Goal: Information Seeking & Learning: Learn about a topic

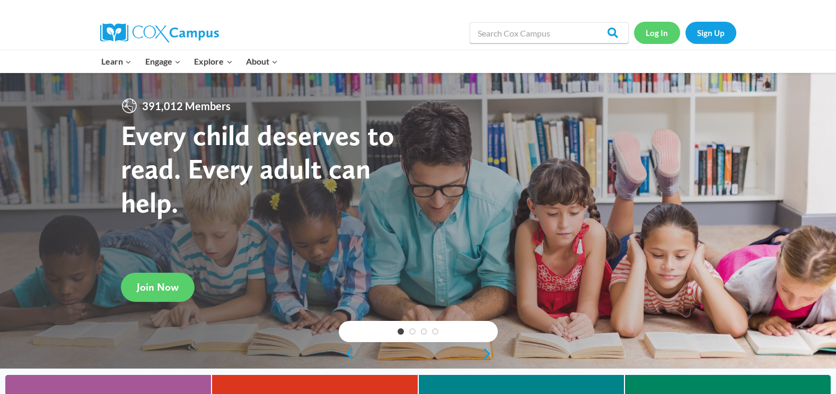
click at [655, 38] on link "Log In" at bounding box center [657, 33] width 46 height 22
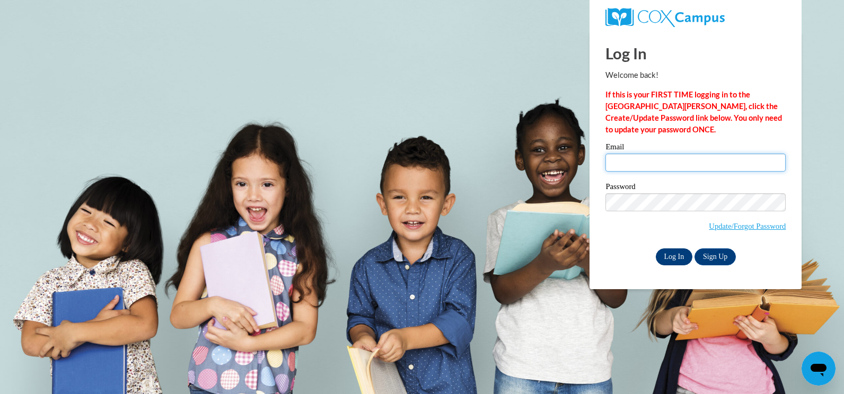
type input "melissafille82@gmail.com"
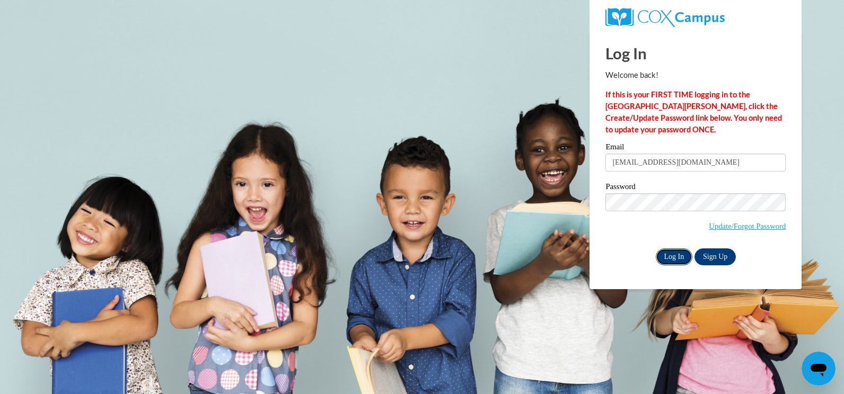
click at [671, 253] on input "Log In" at bounding box center [674, 257] width 37 height 17
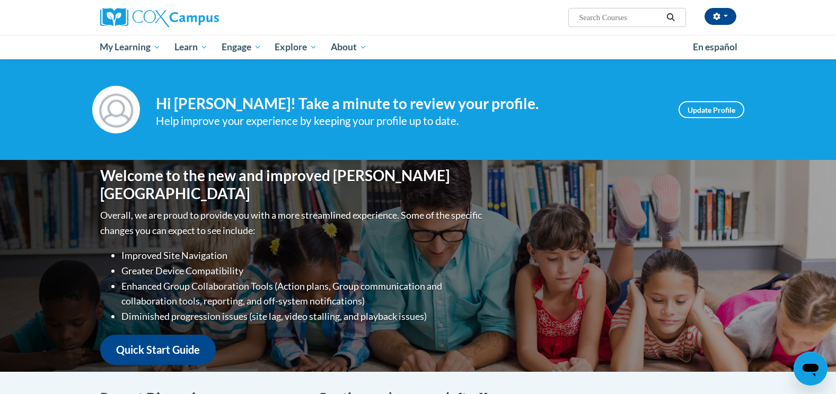
click at [802, 45] on div "Melissa Fille (America/New_York UTC-04:00) My Profile Inbox My Transcripts Log …" at bounding box center [418, 29] width 836 height 59
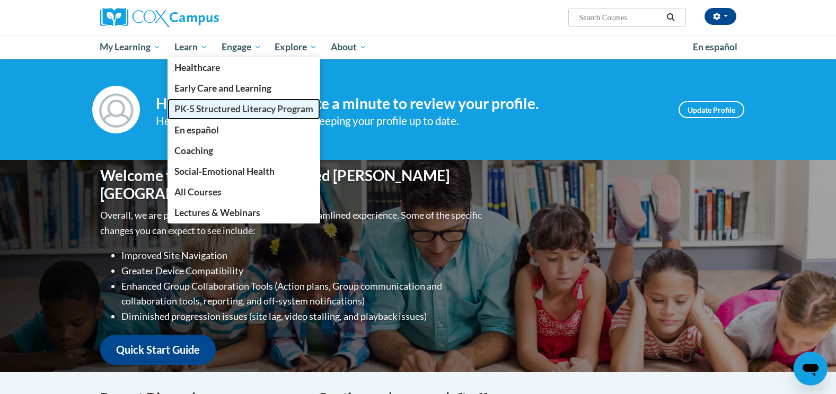
click at [197, 109] on span "PK-5 Structured Literacy Program" at bounding box center [243, 108] width 139 height 11
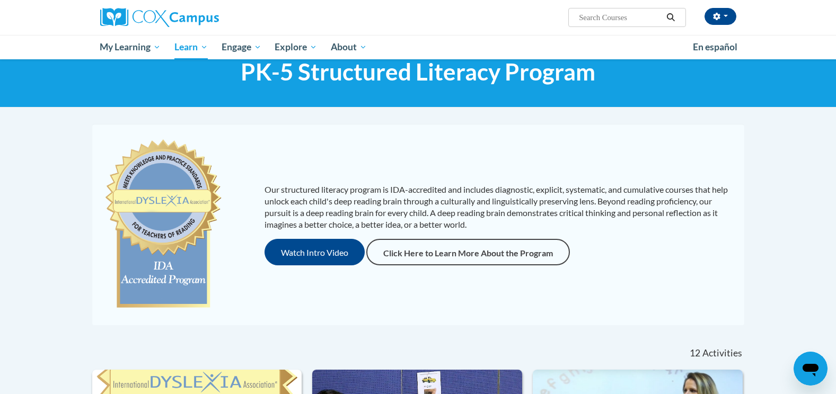
scroll to position [53, 0]
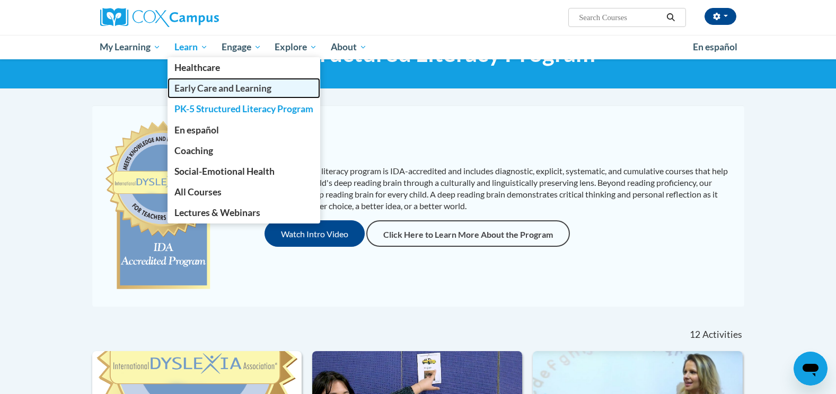
click at [200, 85] on span "Early Care and Learning" at bounding box center [222, 88] width 97 height 11
click at [216, 87] on span "Early Care and Learning" at bounding box center [222, 88] width 97 height 11
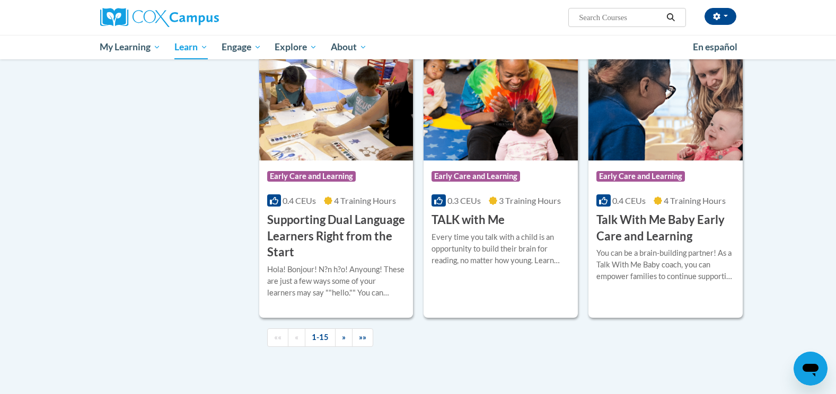
scroll to position [1484, 0]
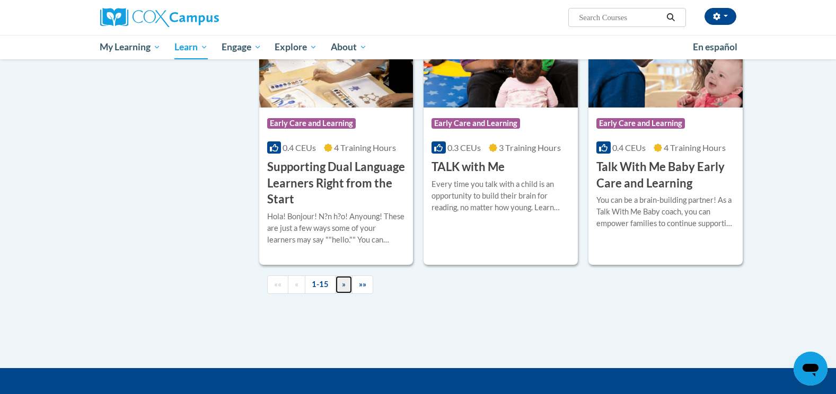
click at [342, 289] on span "»" at bounding box center [344, 284] width 4 height 9
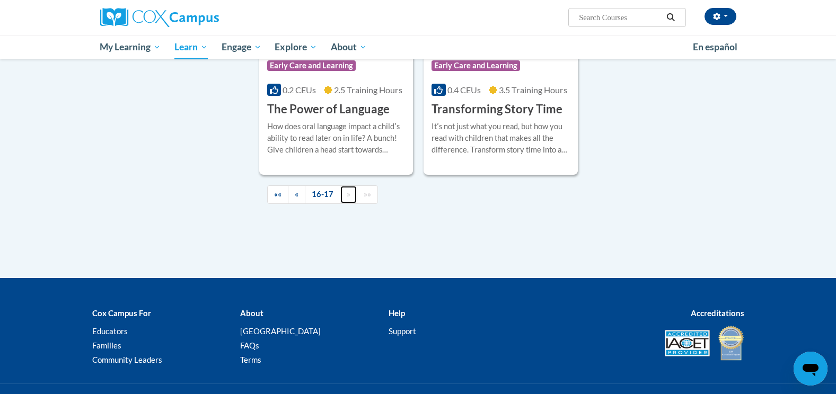
scroll to position [400, 0]
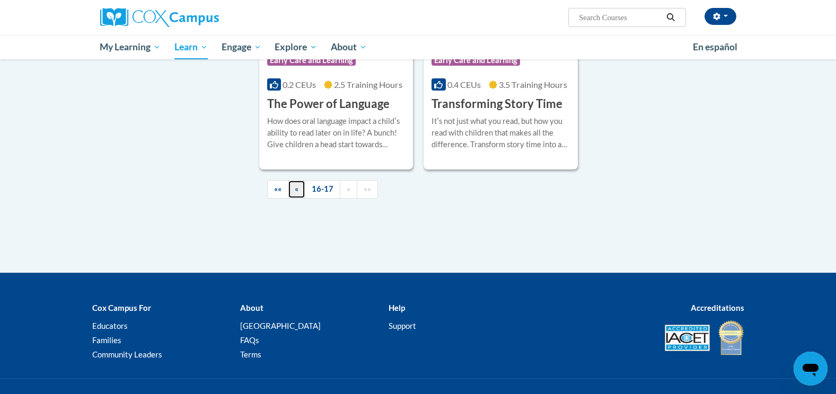
click at [295, 187] on span "«" at bounding box center [297, 188] width 4 height 9
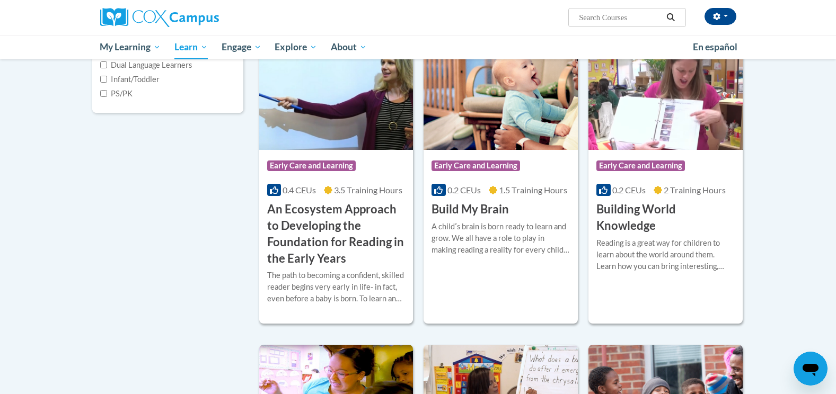
scroll to position [318, 0]
